Goal: Check status: Check status

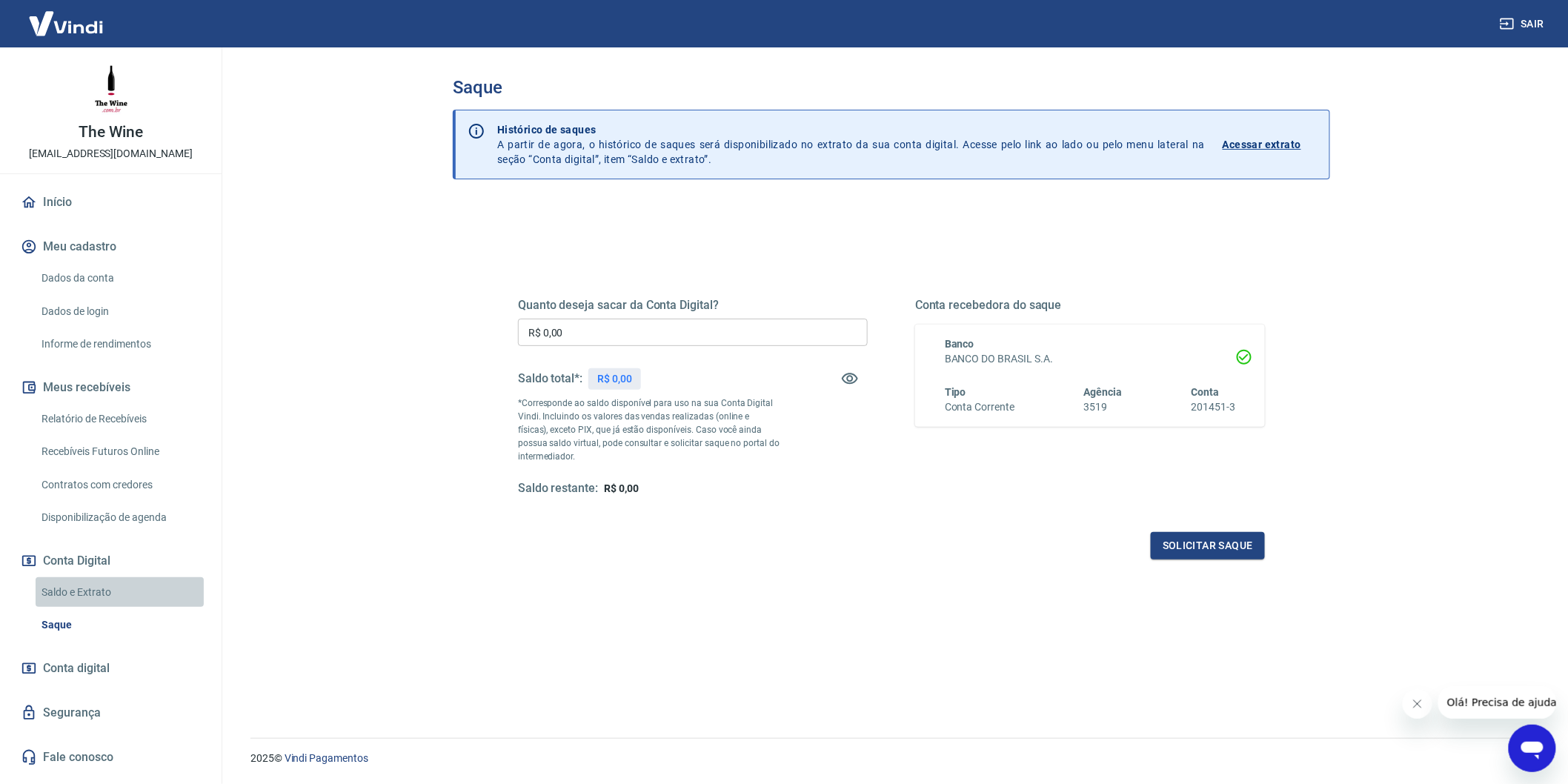
click at [120, 588] on link "Saldo e Extrato" at bounding box center [119, 592] width 168 height 30
